Goal: Task Accomplishment & Management: Manage account settings

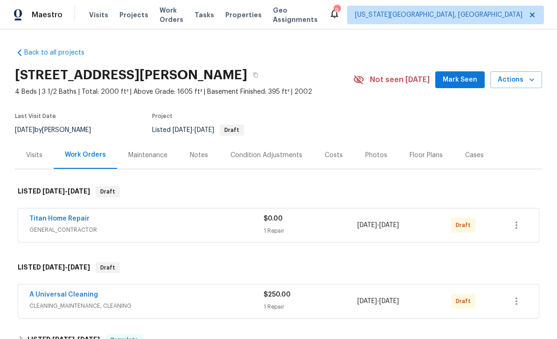
scroll to position [30, 0]
click at [519, 220] on icon "button" at bounding box center [516, 225] width 11 height 11
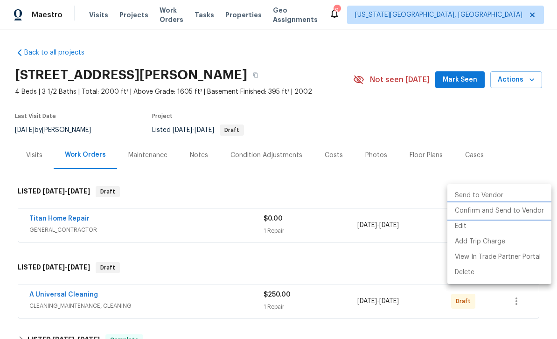
click at [496, 216] on li "Confirm and Send to Vendor" at bounding box center [499, 210] width 104 height 15
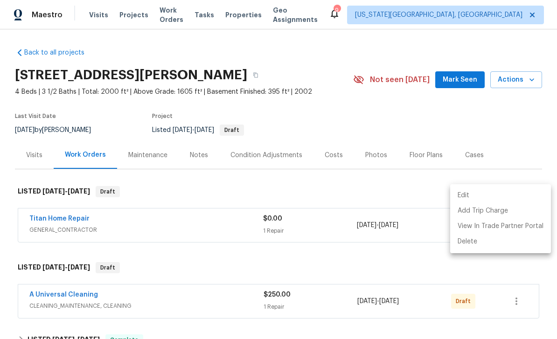
click at [445, 295] on div at bounding box center [278, 169] width 557 height 339
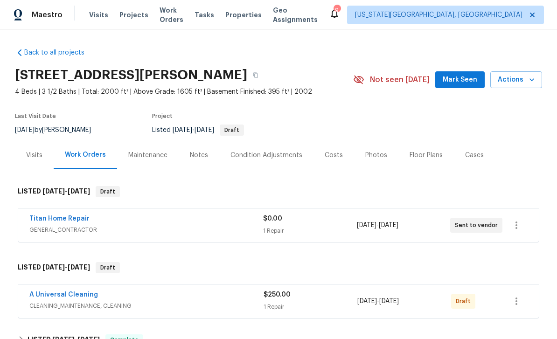
click at [440, 290] on div "9/4/2025 - 9/5/2025" at bounding box center [404, 301] width 94 height 22
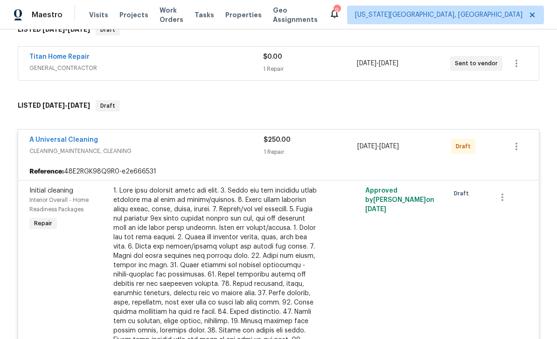
scroll to position [156, 0]
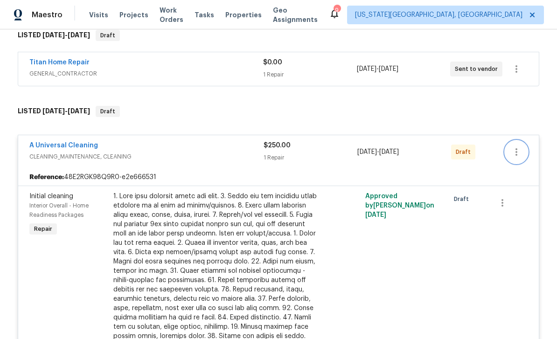
click at [509, 141] on button "button" at bounding box center [516, 152] width 22 height 22
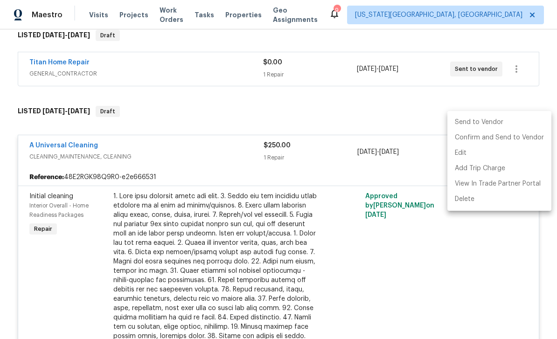
click at [497, 122] on li "Send to Vendor" at bounding box center [499, 122] width 104 height 15
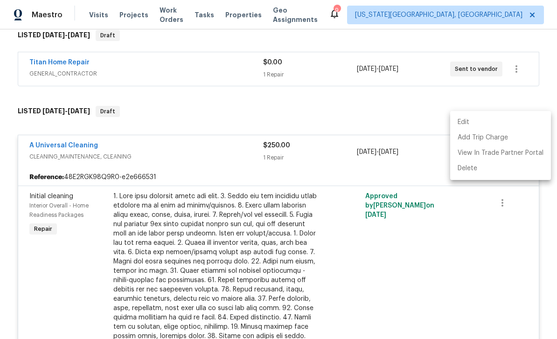
click at [321, 200] on div at bounding box center [278, 169] width 557 height 339
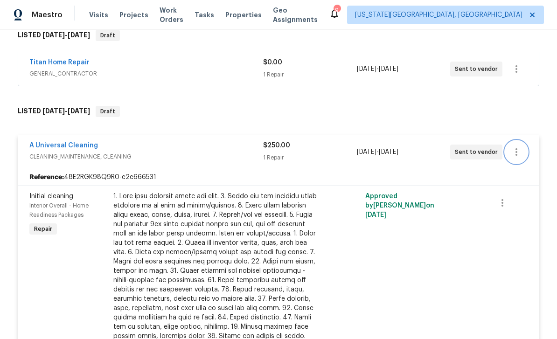
scroll to position [0, 0]
click at [214, 17] on span "Tasks" at bounding box center [204, 15] width 20 height 7
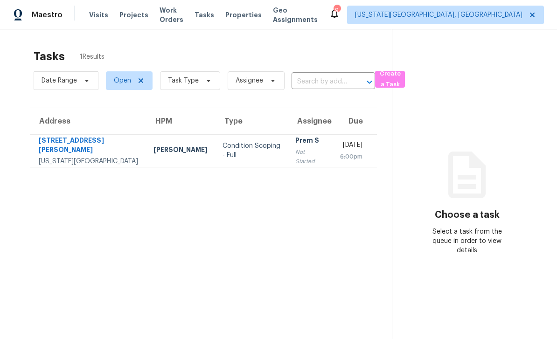
click at [182, 16] on span "Work Orders" at bounding box center [171, 15] width 24 height 19
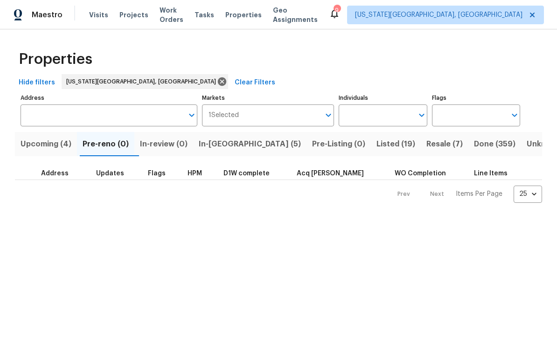
click at [102, 17] on span "Visits" at bounding box center [98, 14] width 19 height 9
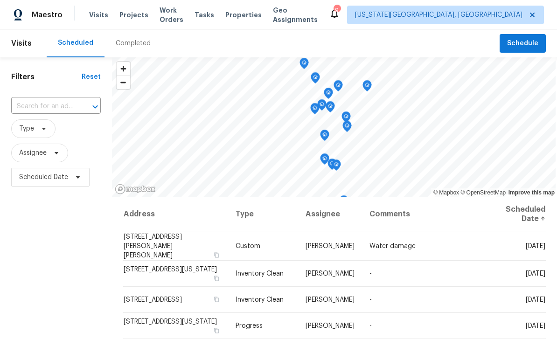
click at [134, 12] on span "Projects" at bounding box center [133, 14] width 29 height 9
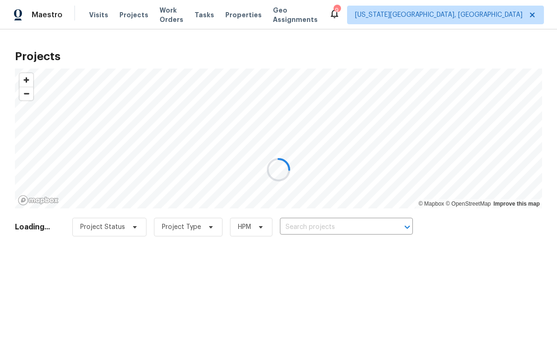
click at [326, 234] on div at bounding box center [278, 169] width 557 height 339
click at [344, 226] on input "text" at bounding box center [333, 227] width 107 height 14
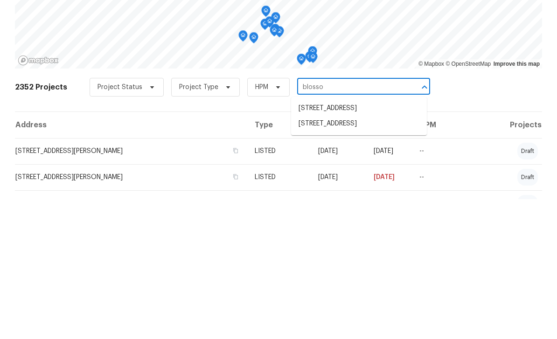
type input "blossom"
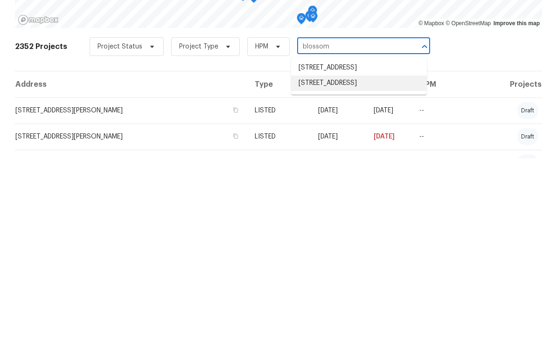
click at [361, 256] on li "[STREET_ADDRESS]" at bounding box center [359, 263] width 136 height 15
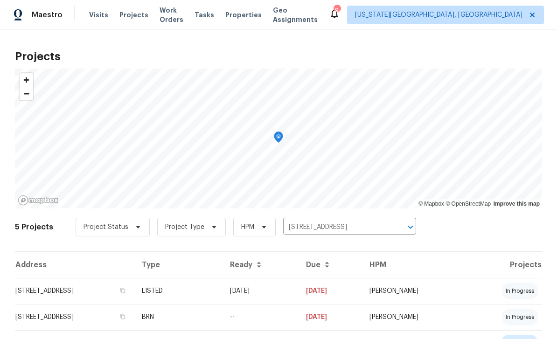
click at [134, 297] on td "[STREET_ADDRESS]" at bounding box center [74, 291] width 119 height 26
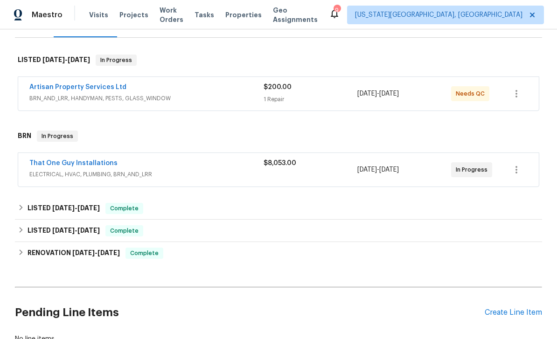
scroll to position [132, 0]
click at [315, 171] on div "$8,053.00" at bounding box center [310, 169] width 94 height 22
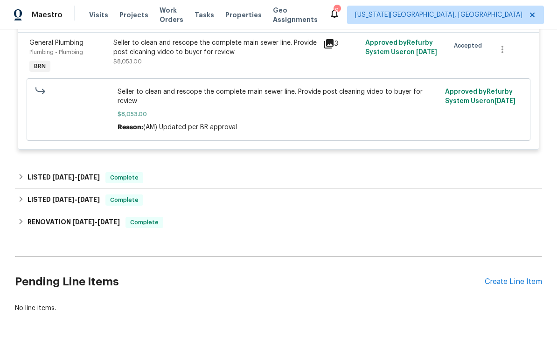
scroll to position [310, 0]
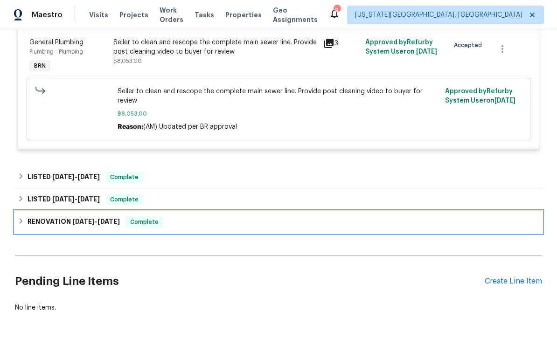
click at [333, 230] on div "RENOVATION 7/2/25 - 7/14/25 Complete" at bounding box center [278, 222] width 527 height 22
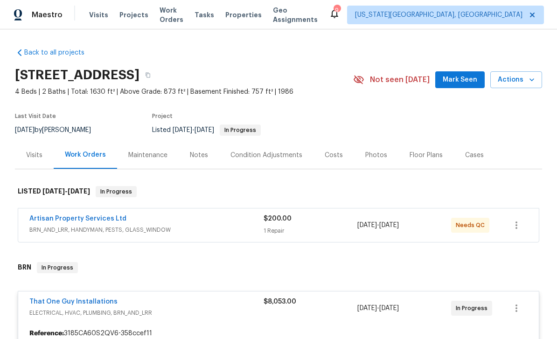
scroll to position [0, 0]
click at [278, 153] on div "Condition Adjustments" at bounding box center [266, 155] width 72 height 9
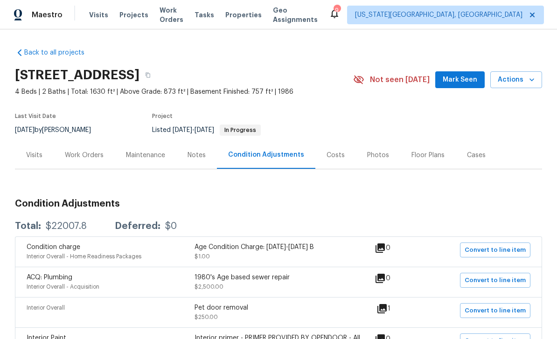
click at [458, 82] on span "Mark Seen" at bounding box center [460, 80] width 35 height 12
click at [332, 152] on div "Costs" at bounding box center [335, 155] width 18 height 9
